Goal: Task Accomplishment & Management: Manage account settings

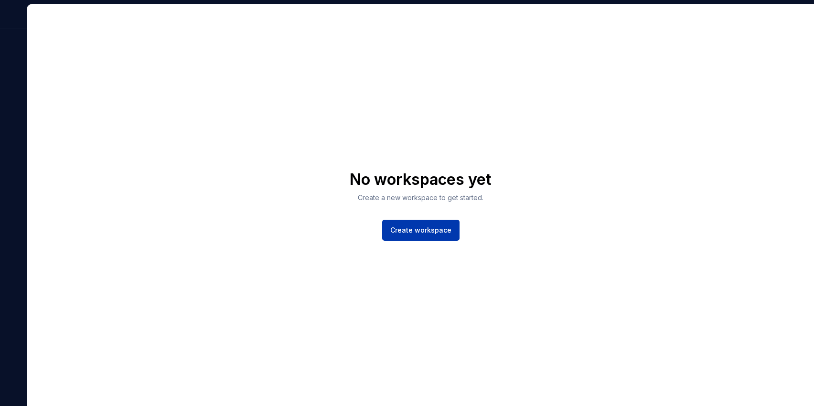
click at [422, 230] on span "Create workspace" at bounding box center [420, 230] width 61 height 10
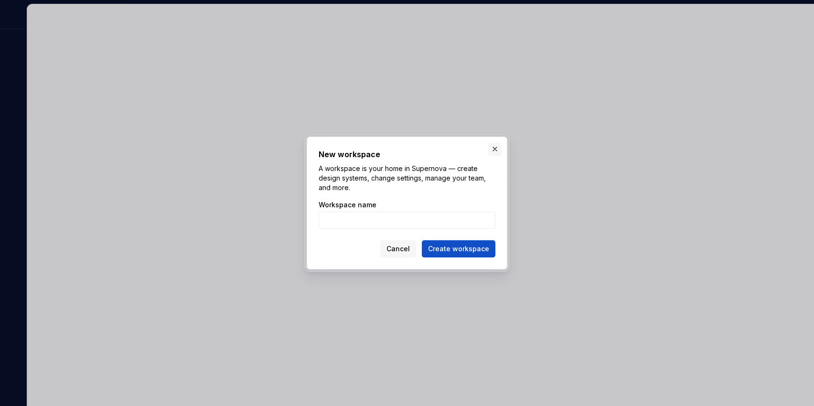
click at [501, 143] on button "button" at bounding box center [494, 148] width 13 height 13
